Goal: Find contact information: Find contact information

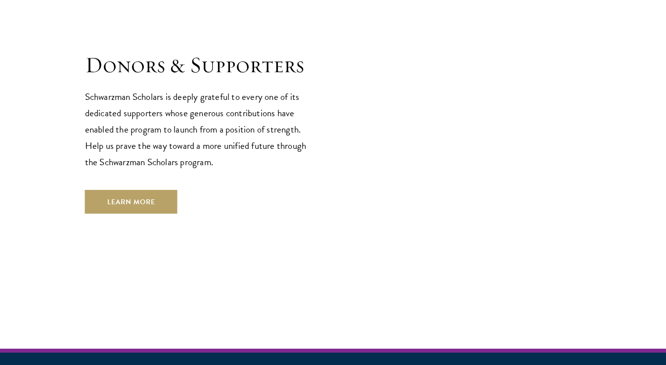
scroll to position [2972, 0]
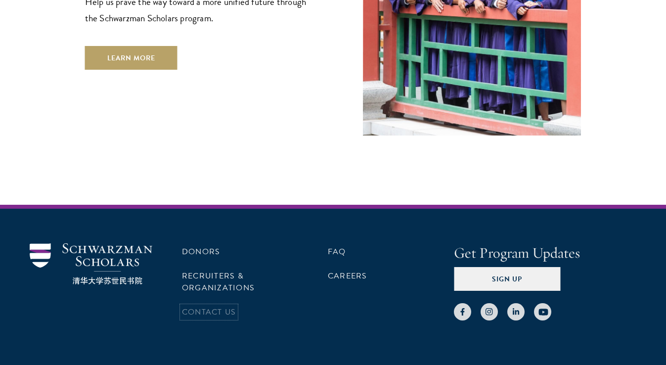
click at [217, 306] on link "Contact Us" at bounding box center [209, 312] width 54 height 12
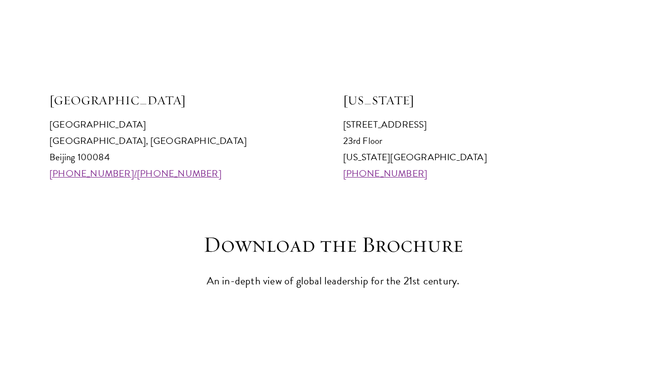
scroll to position [1051, 0]
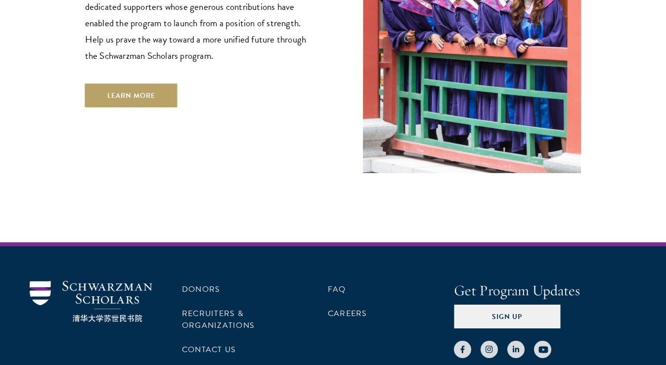
scroll to position [2972, 0]
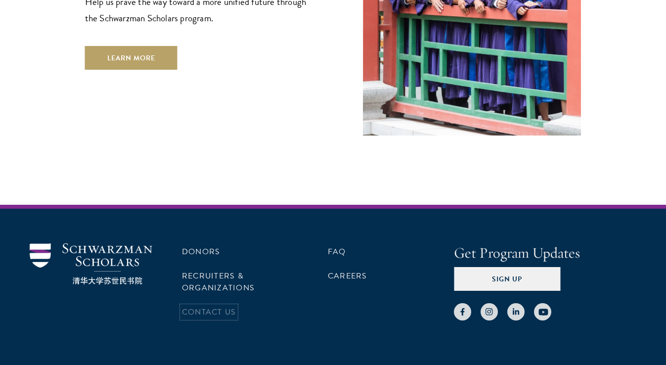
click at [206, 306] on link "Contact Us" at bounding box center [209, 312] width 54 height 12
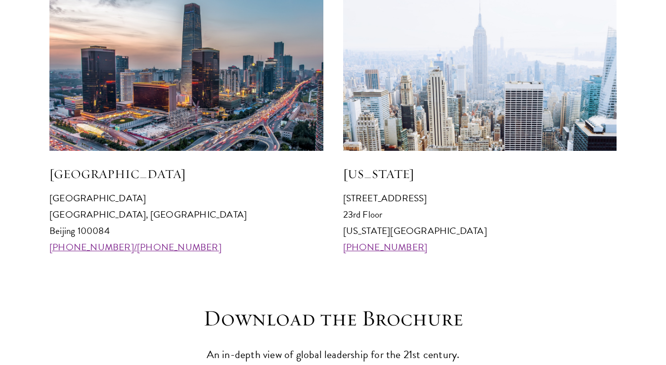
scroll to position [982, 0]
